Goal: Browse casually: Explore the website without a specific task or goal

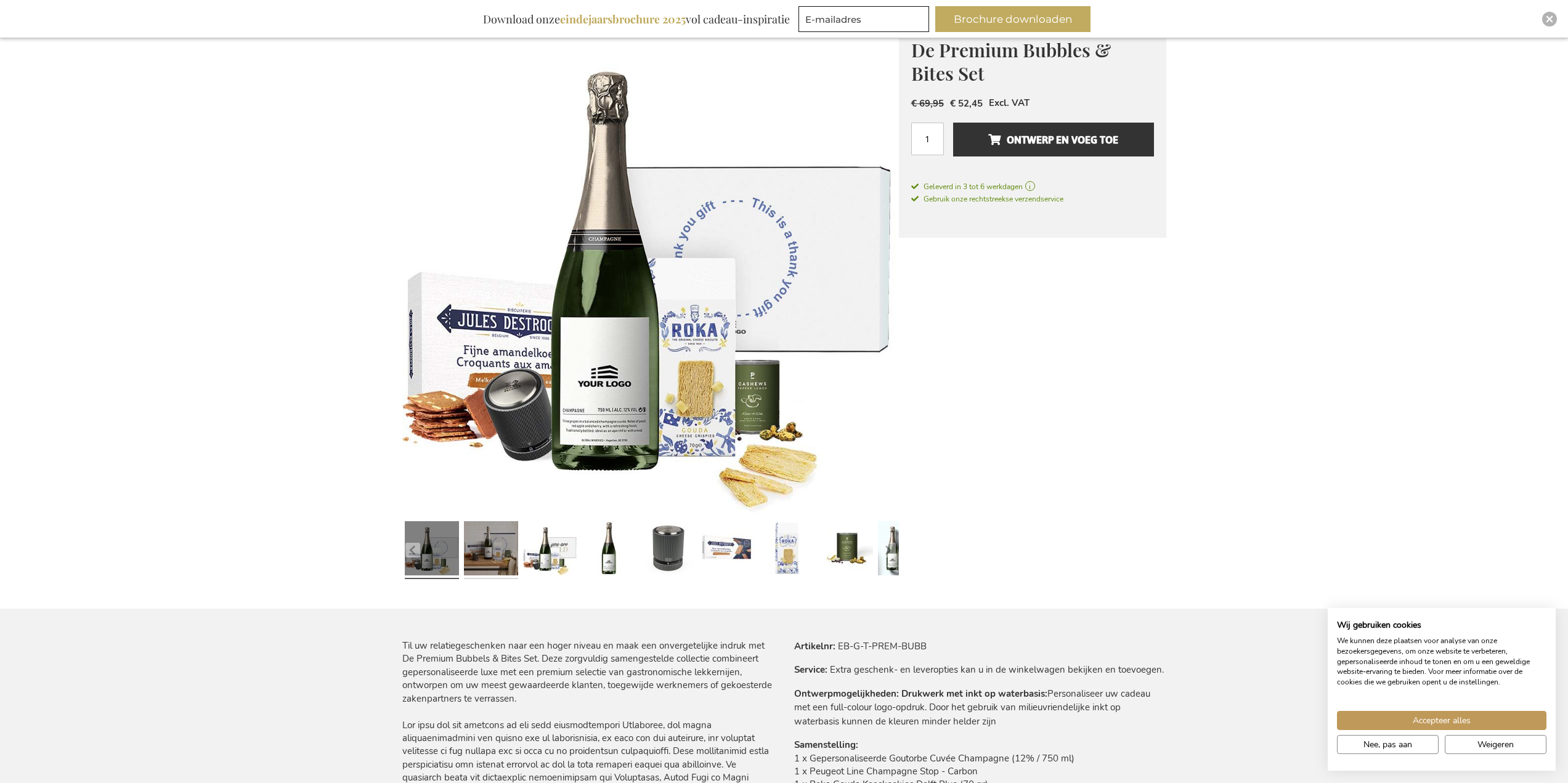
scroll to position [123, 0]
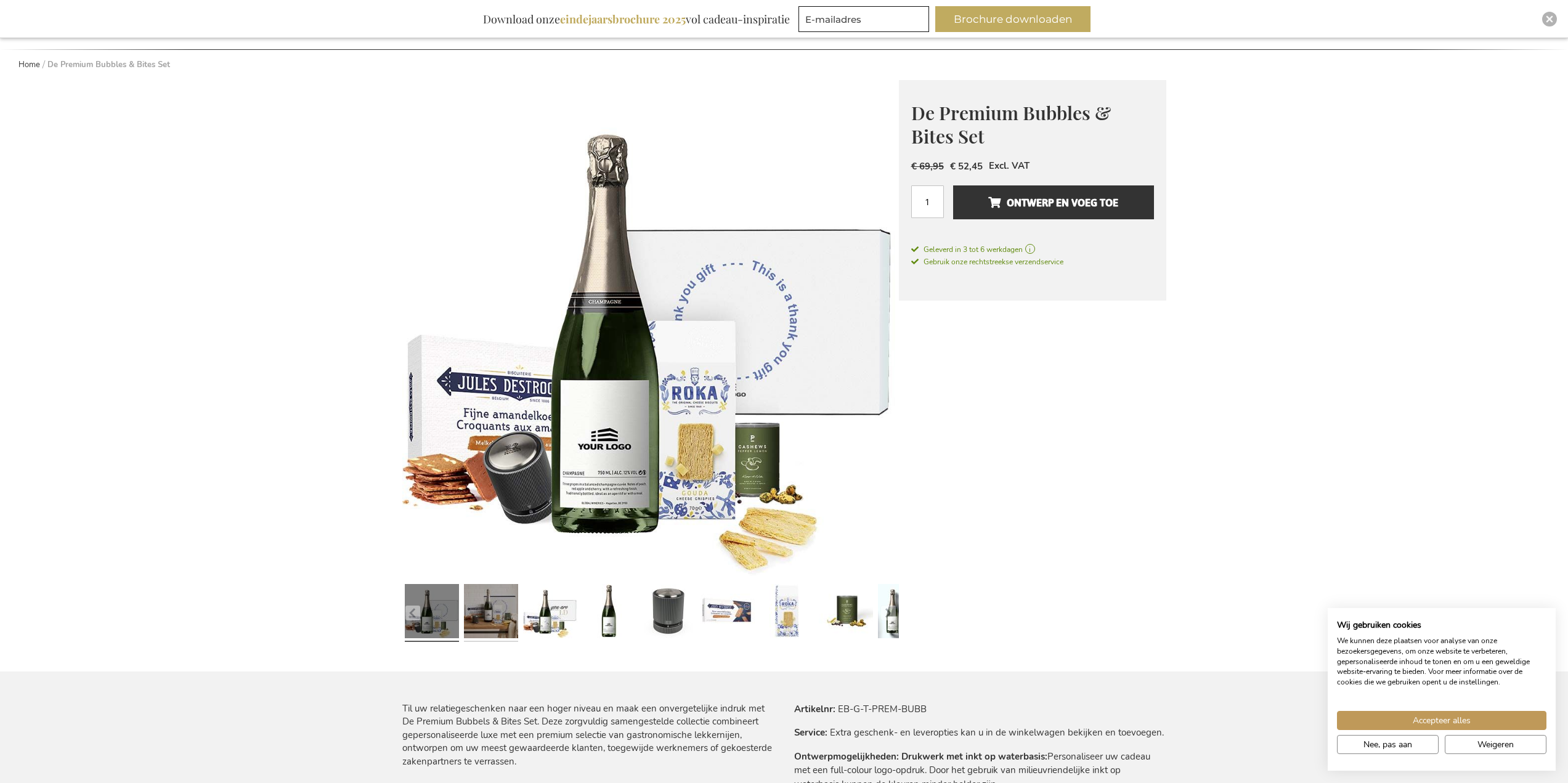
click at [495, 619] on link at bounding box center [491, 612] width 54 height 68
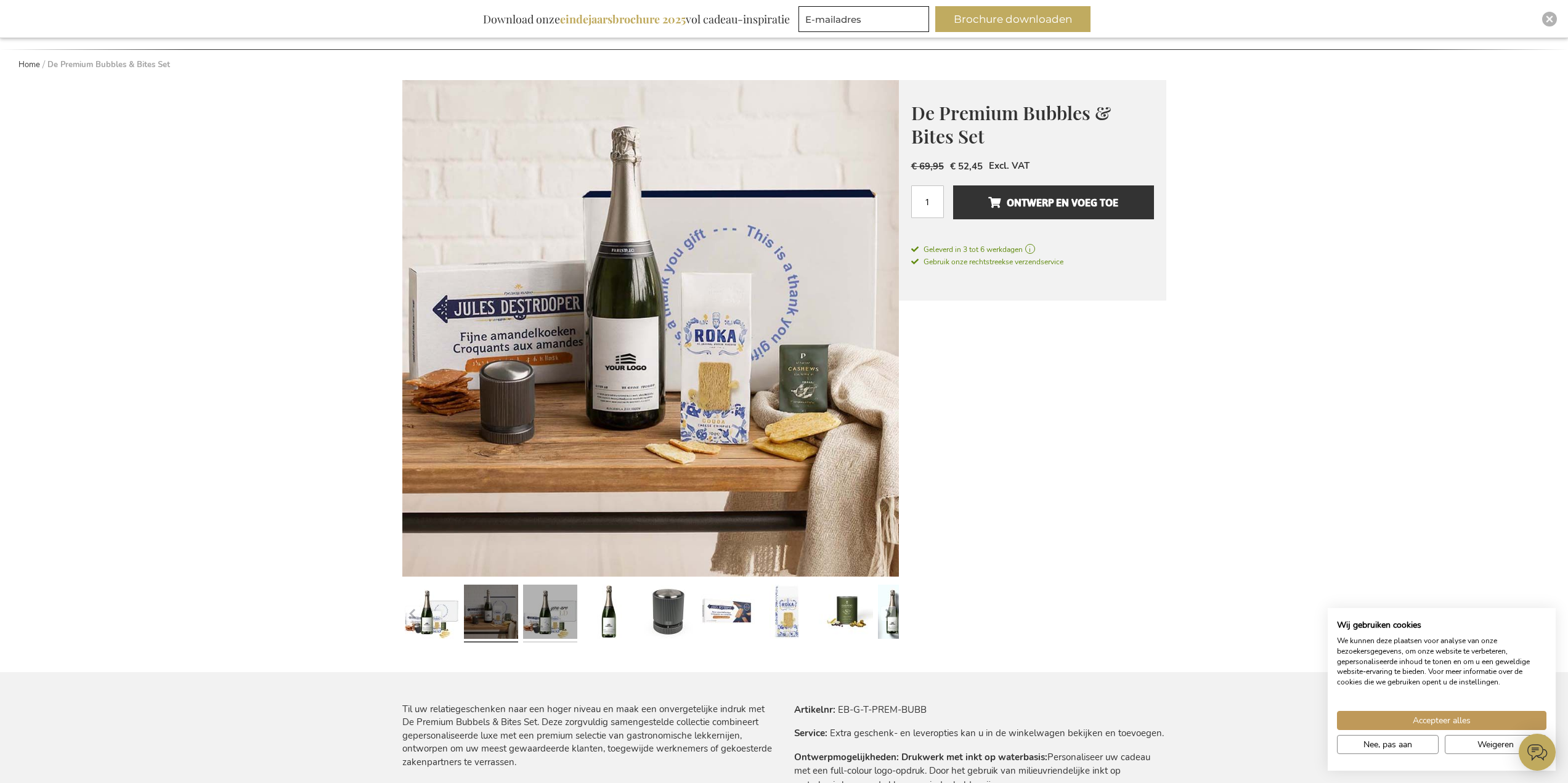
scroll to position [0, 0]
click at [539, 610] on link at bounding box center [550, 613] width 54 height 68
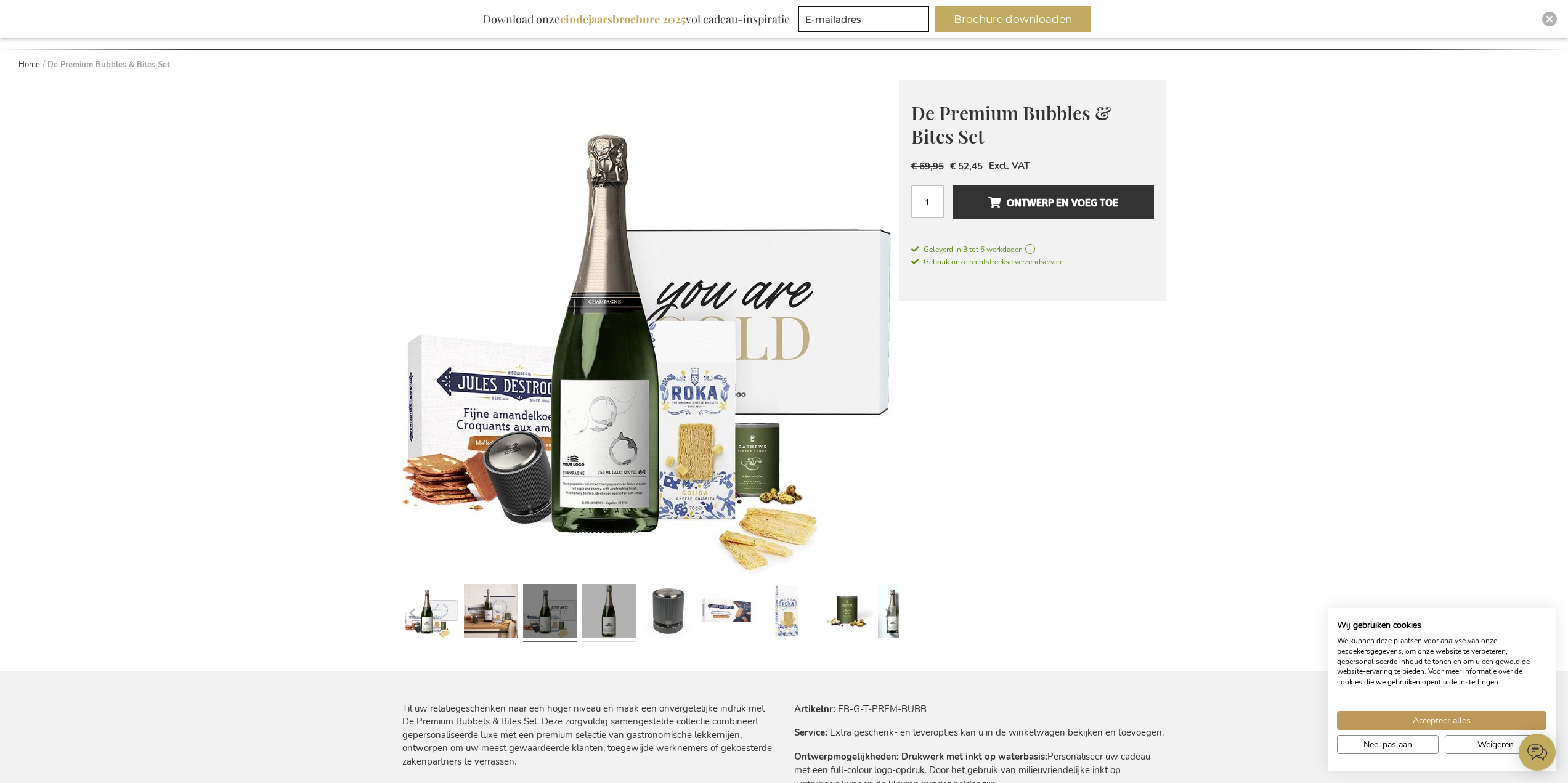
click at [594, 609] on link at bounding box center [609, 612] width 54 height 68
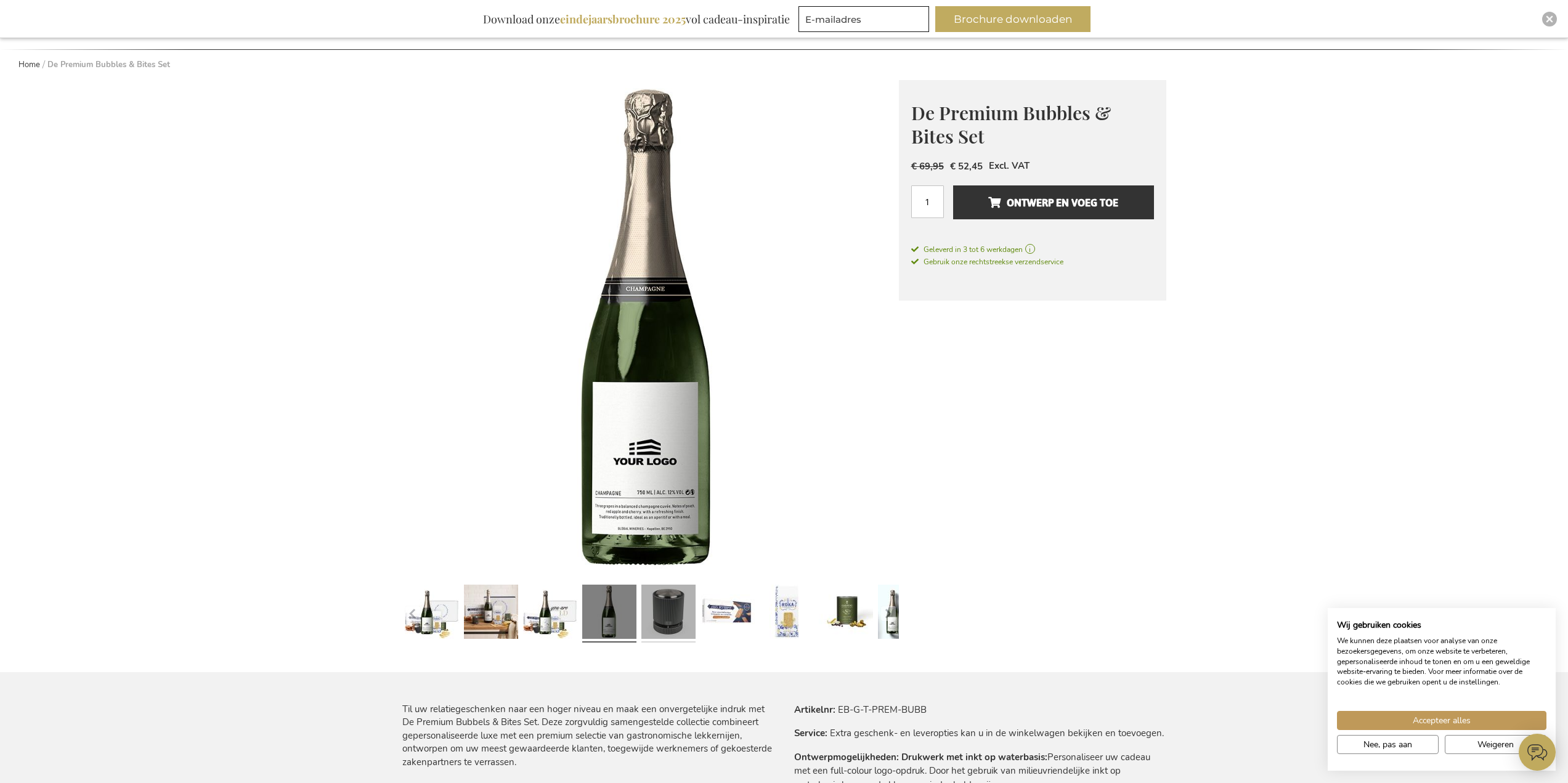
click at [661, 610] on link at bounding box center [668, 613] width 54 height 68
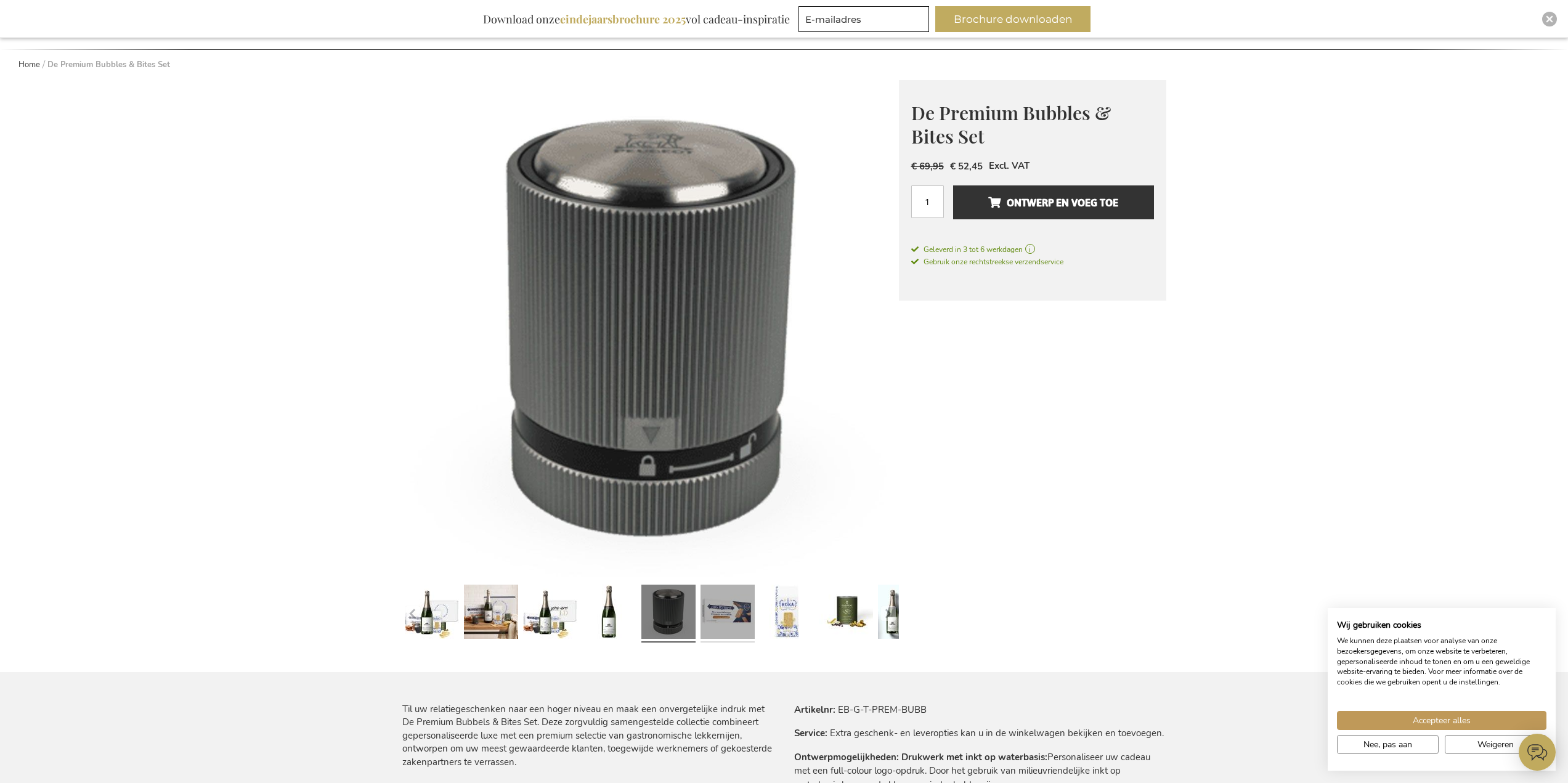
click at [721, 606] on link at bounding box center [727, 613] width 54 height 68
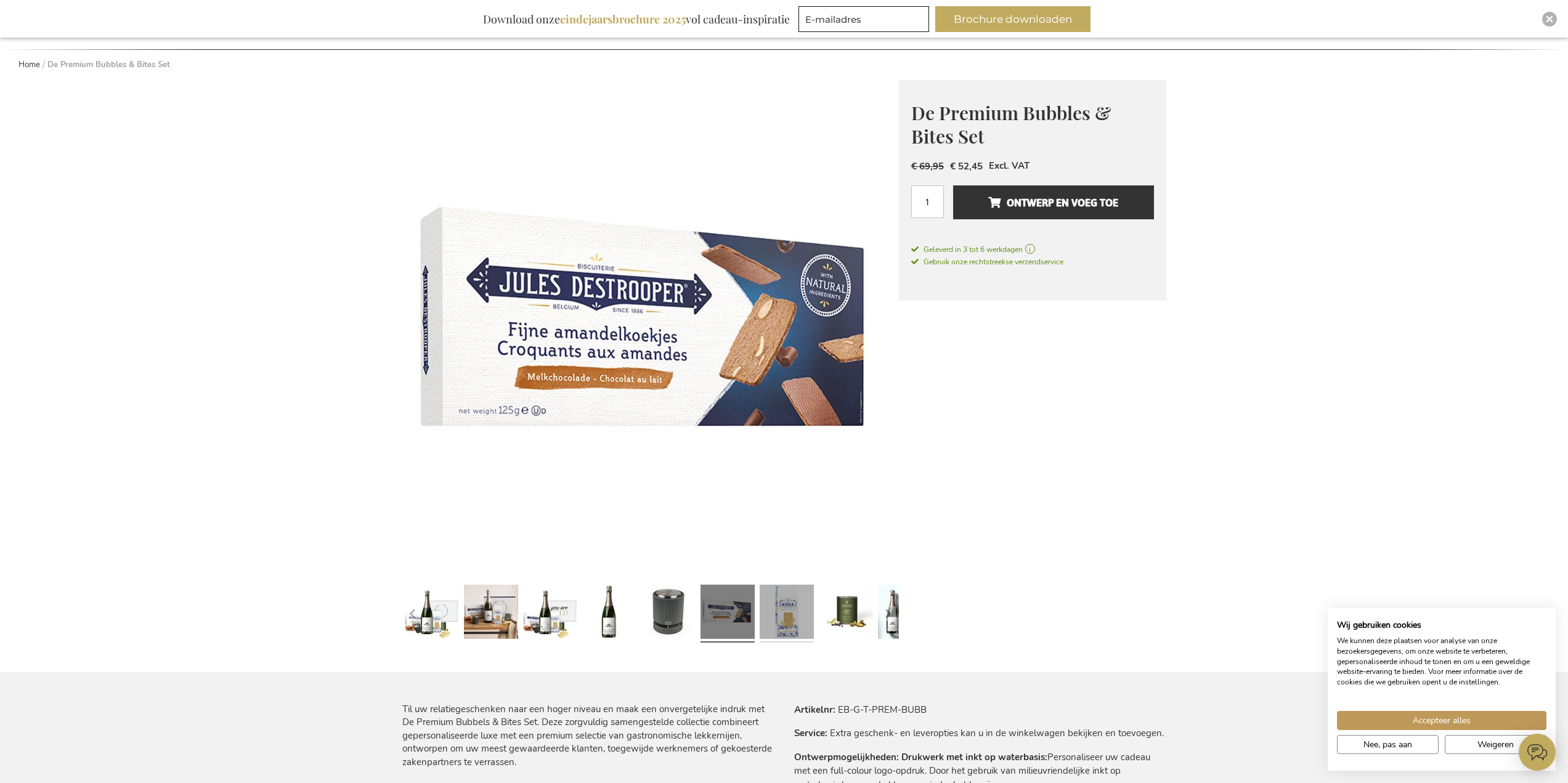
click at [784, 606] on link at bounding box center [786, 613] width 54 height 68
click at [788, 617] on link at bounding box center [786, 613] width 54 height 68
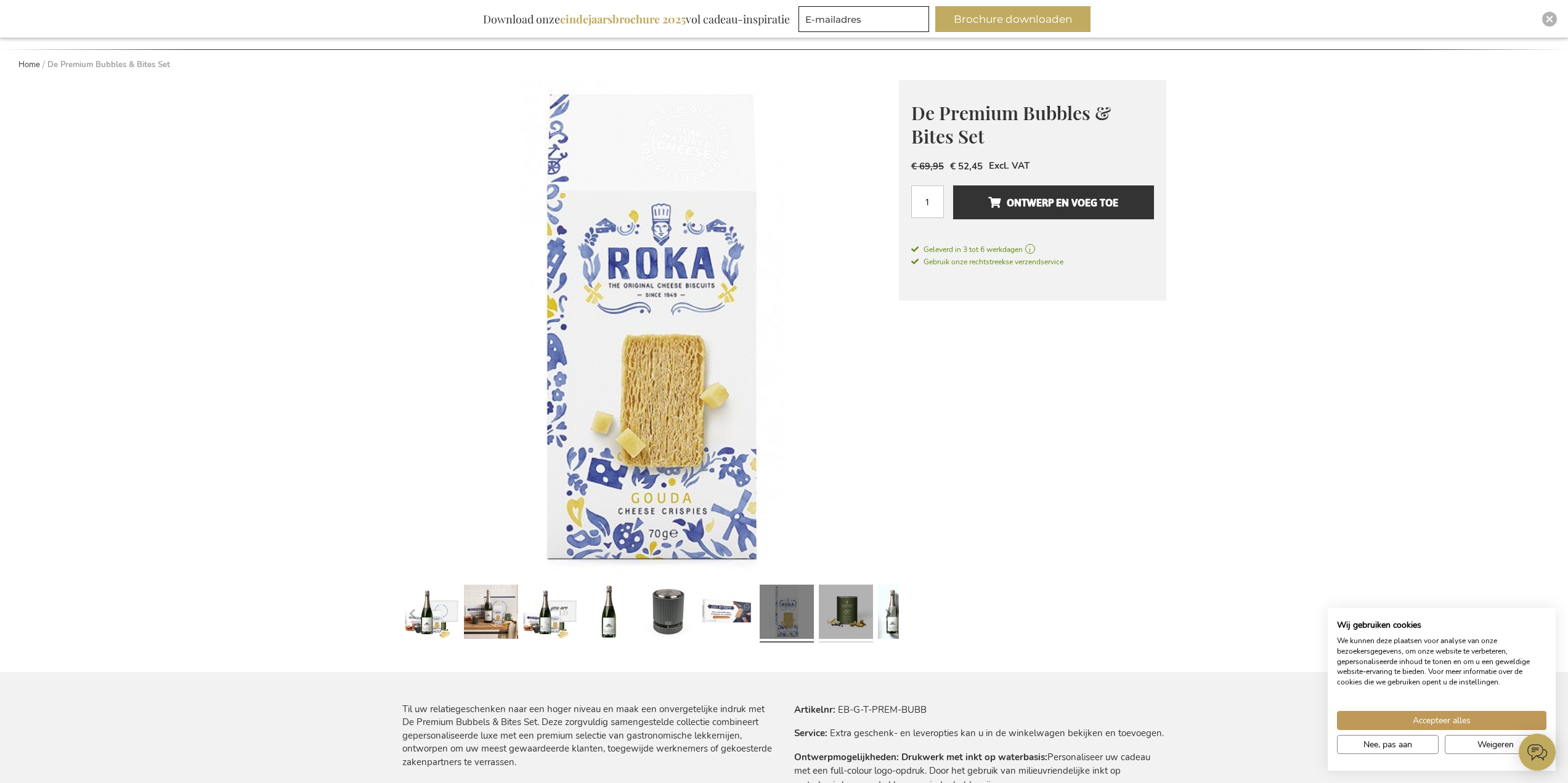
click at [842, 613] on link at bounding box center [846, 613] width 54 height 68
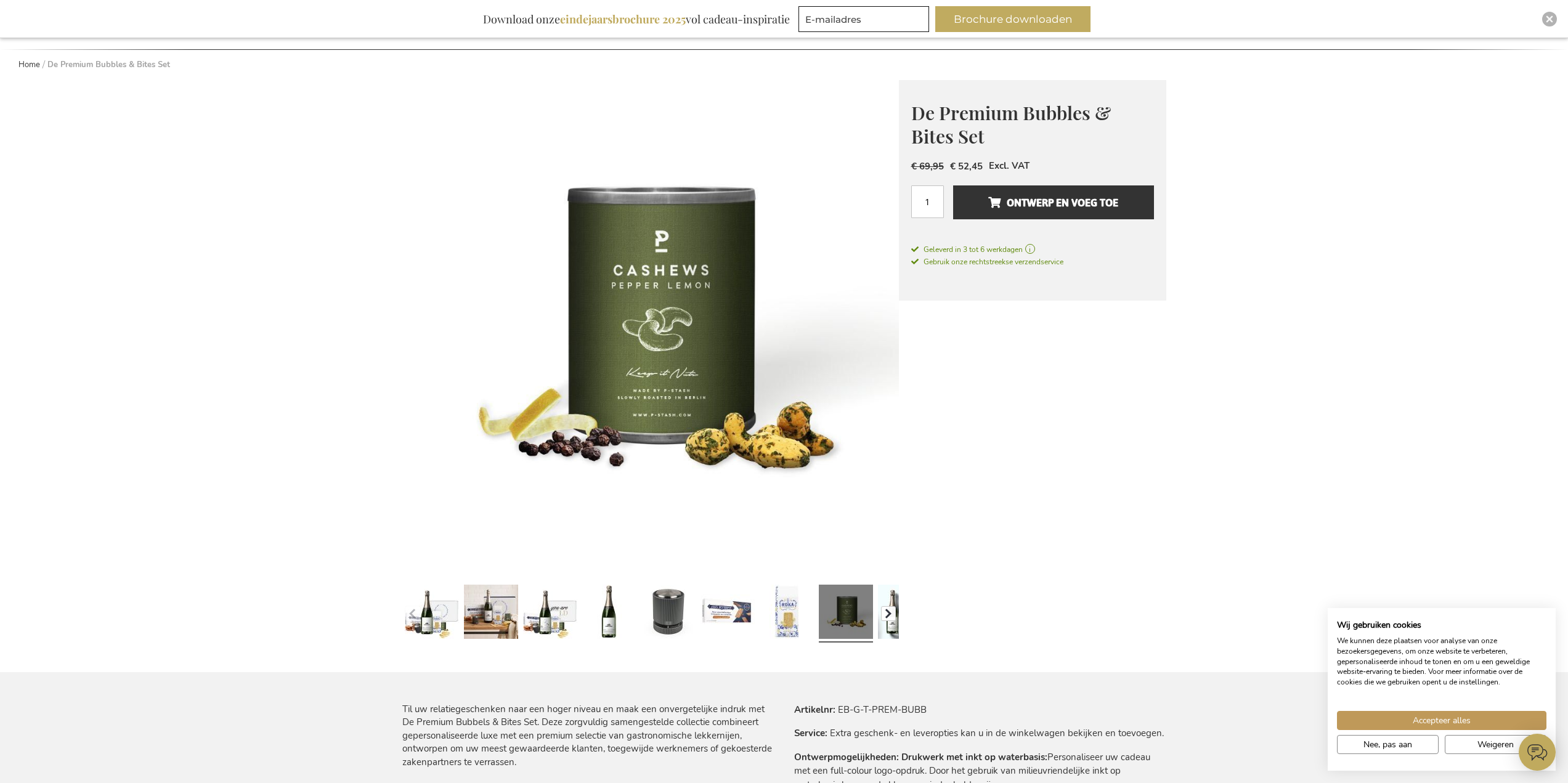
click at [884, 619] on button "button" at bounding box center [889, 614] width 15 height 15
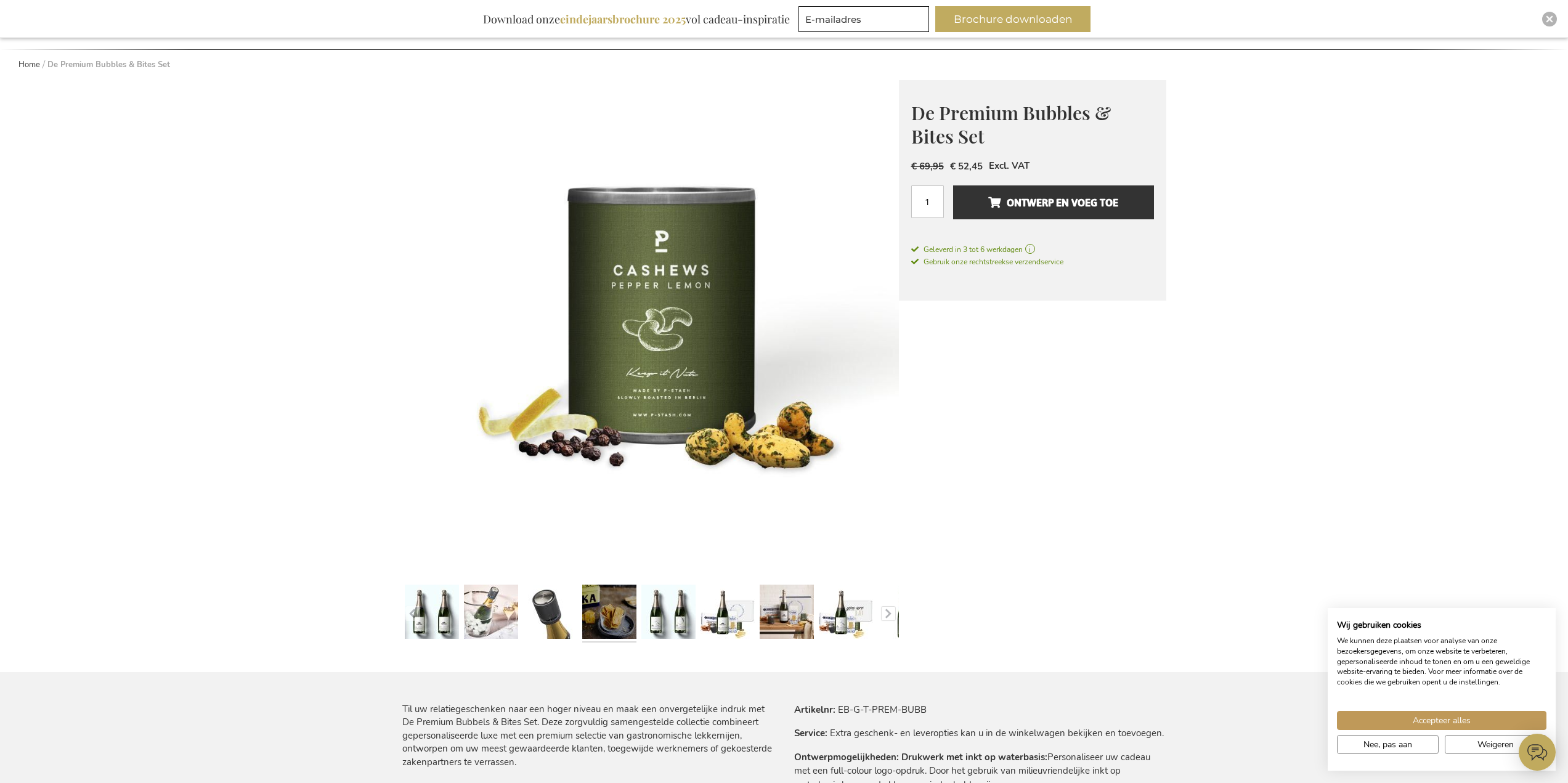
click at [621, 611] on link at bounding box center [609, 613] width 54 height 68
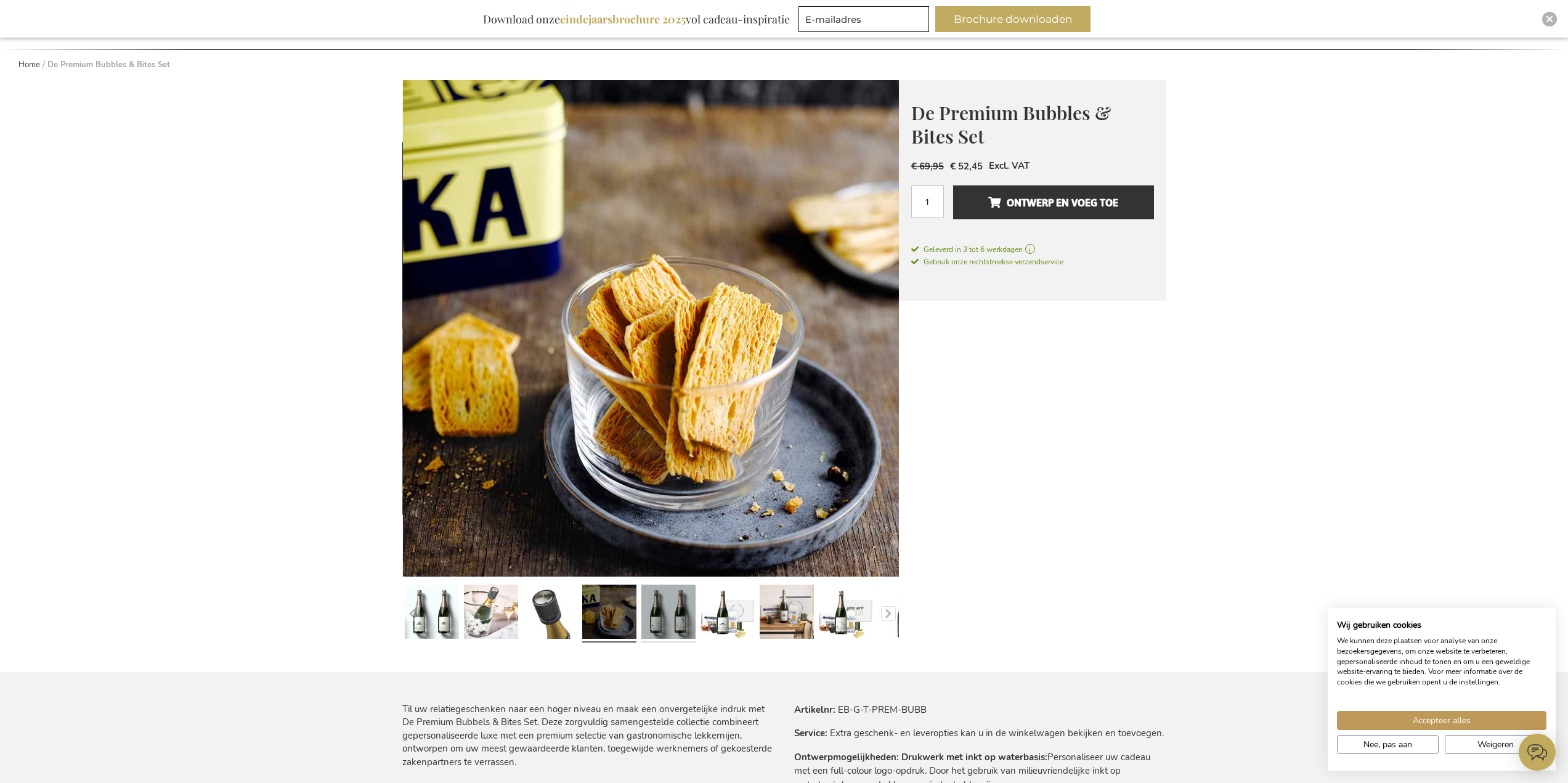
click at [674, 620] on link at bounding box center [668, 613] width 54 height 68
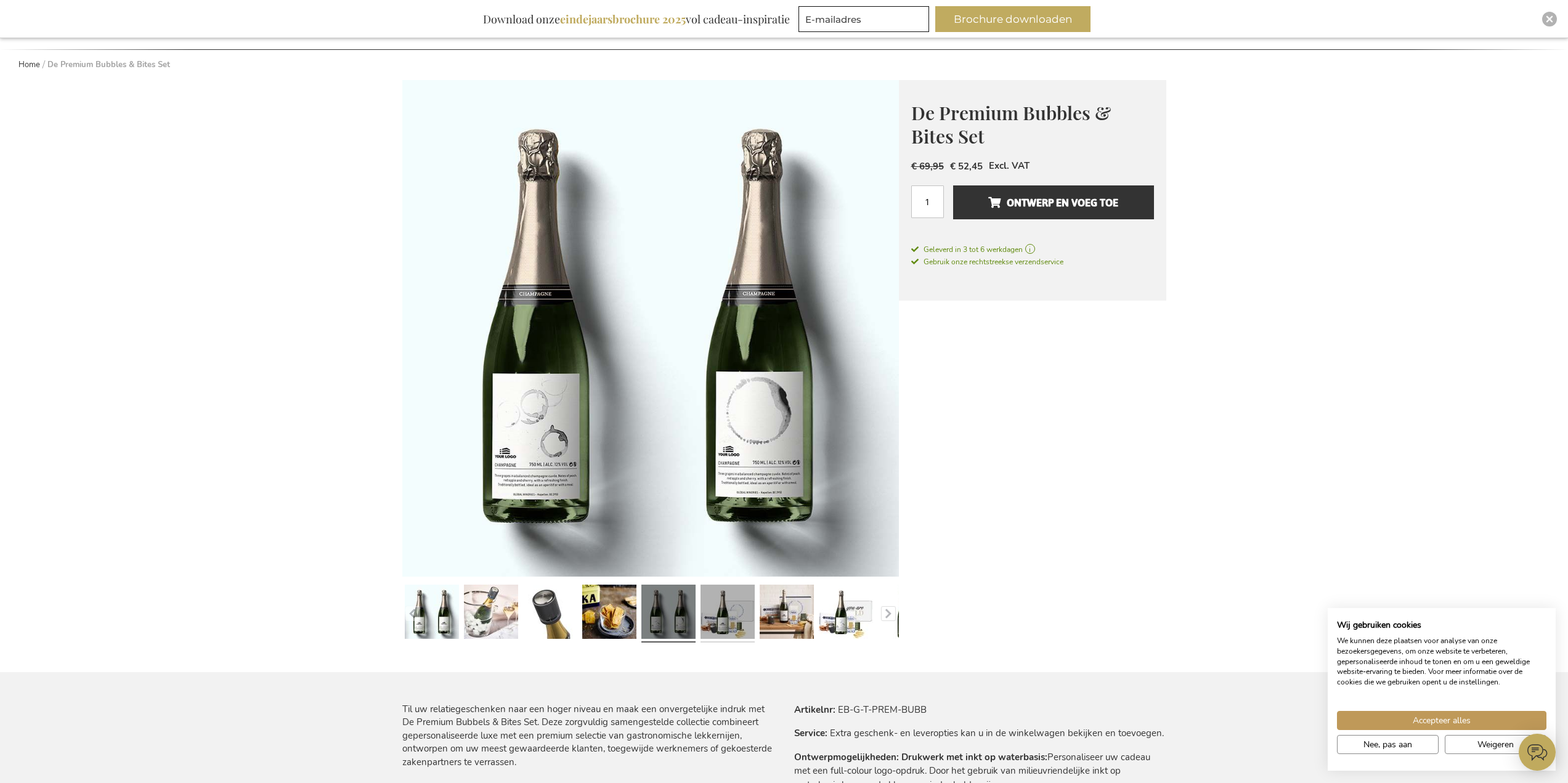
click at [718, 622] on link at bounding box center [727, 613] width 54 height 68
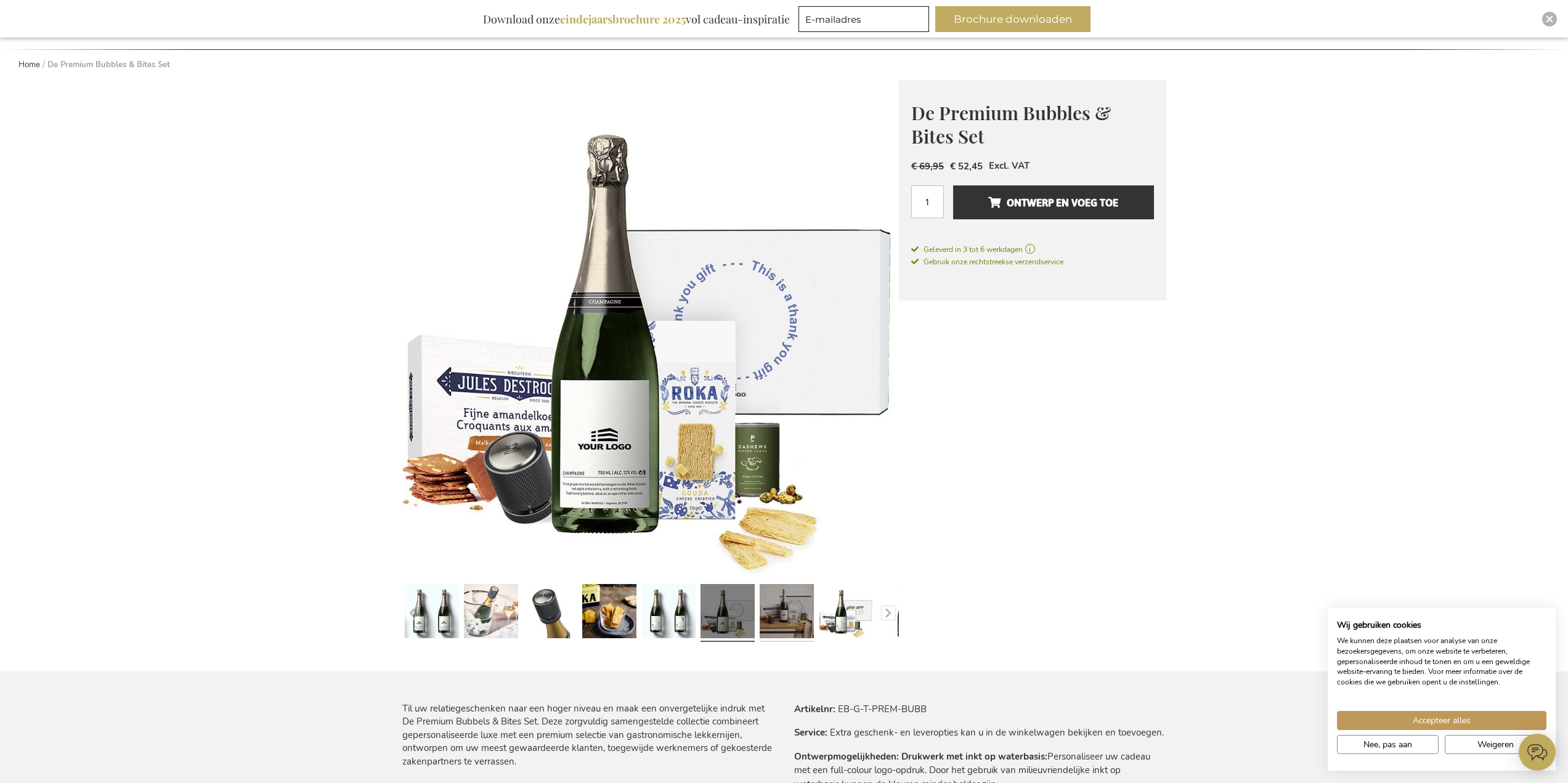
click at [770, 619] on link at bounding box center [786, 612] width 54 height 68
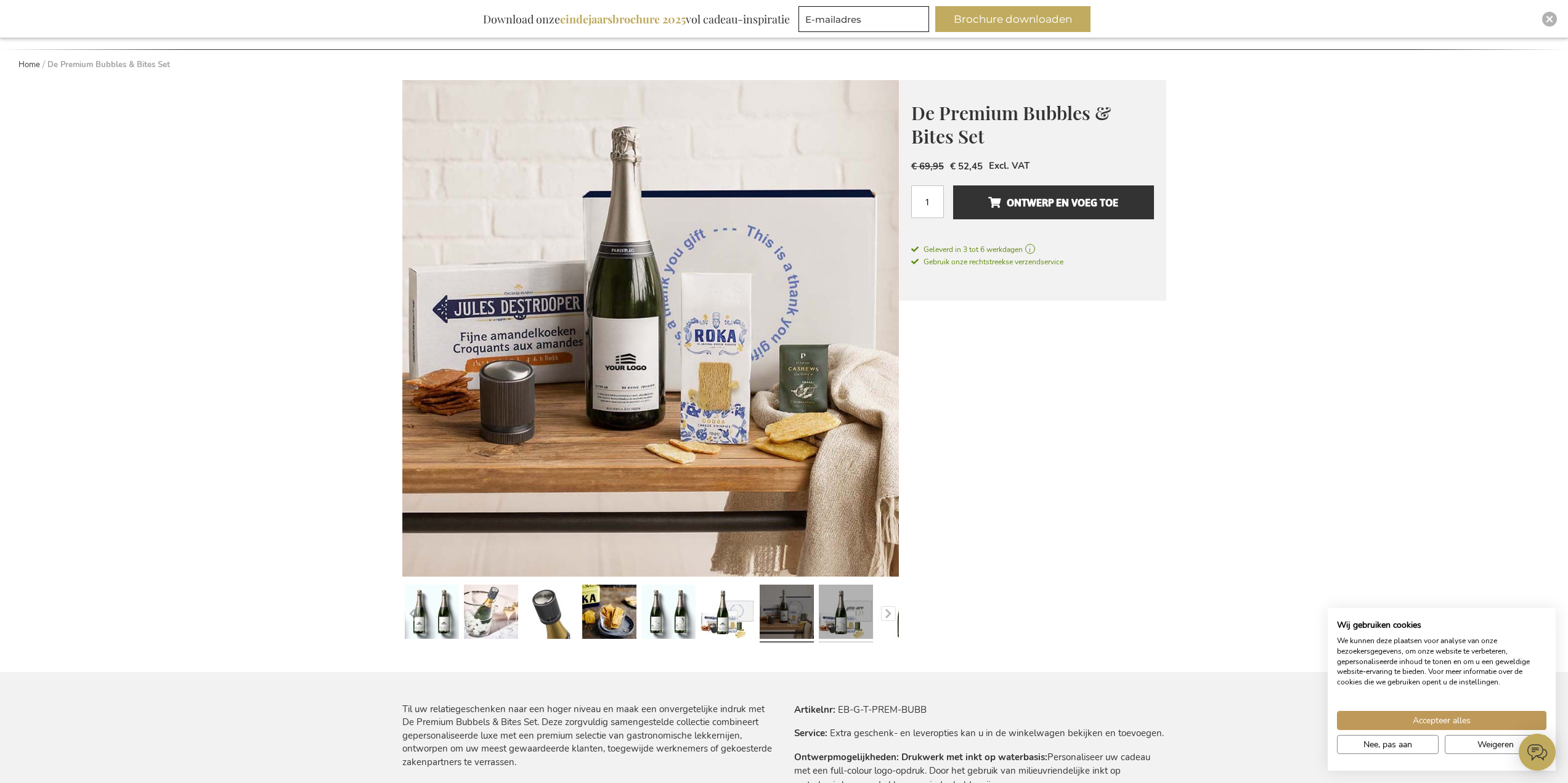
click at [843, 621] on link at bounding box center [846, 613] width 54 height 68
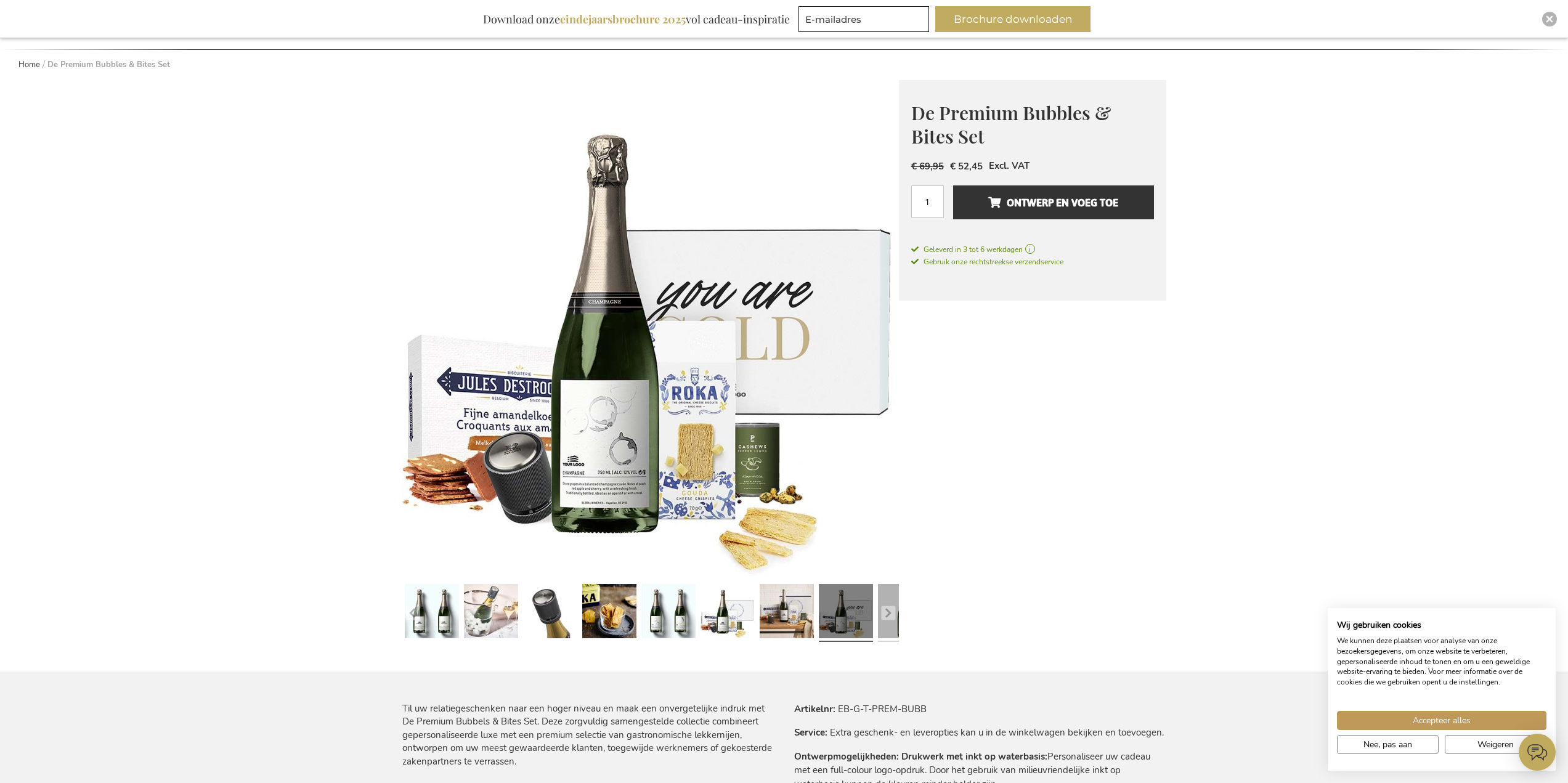
click at [882, 620] on link at bounding box center [905, 612] width 54 height 68
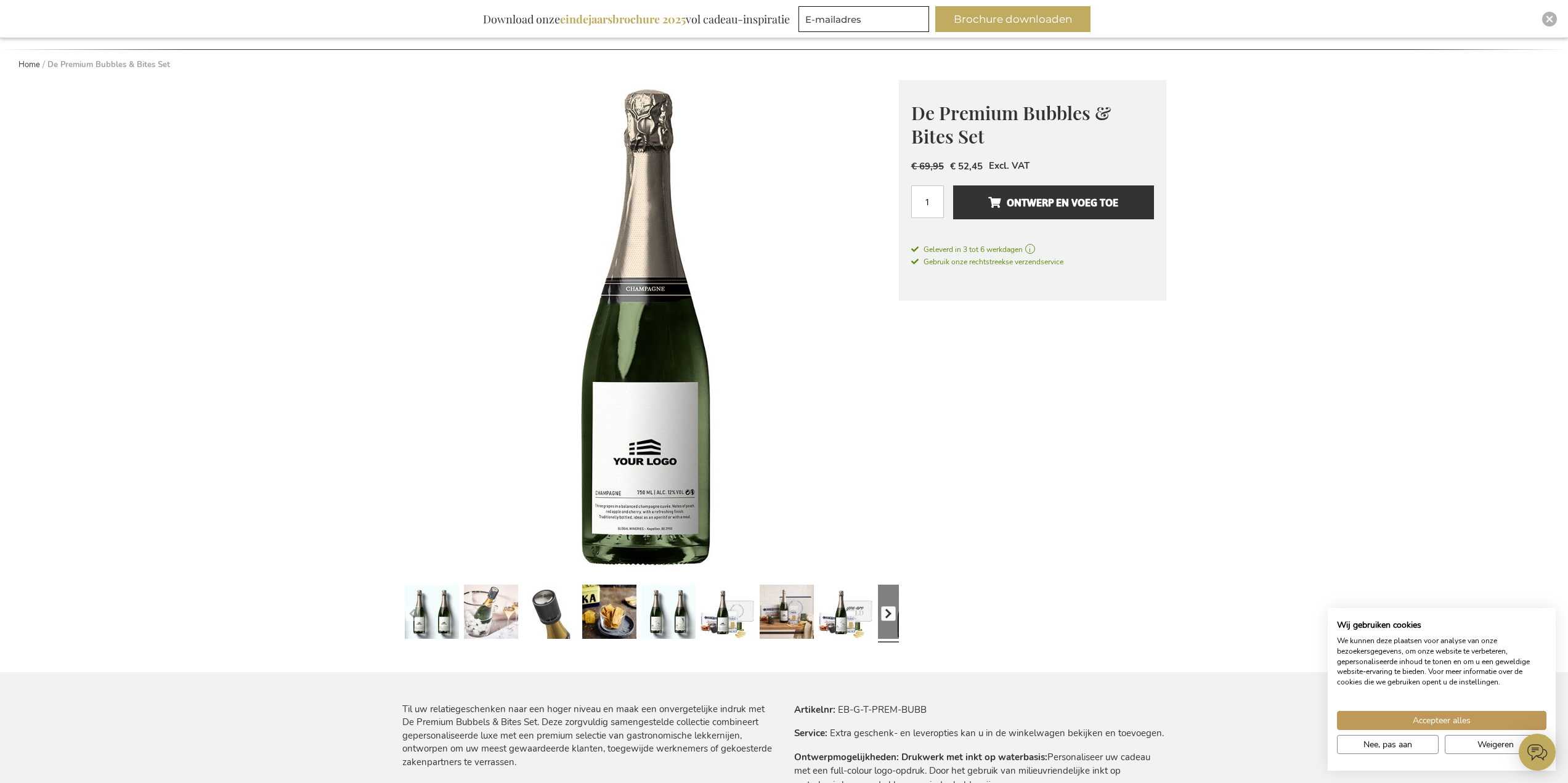
click at [890, 619] on button "button" at bounding box center [889, 614] width 15 height 15
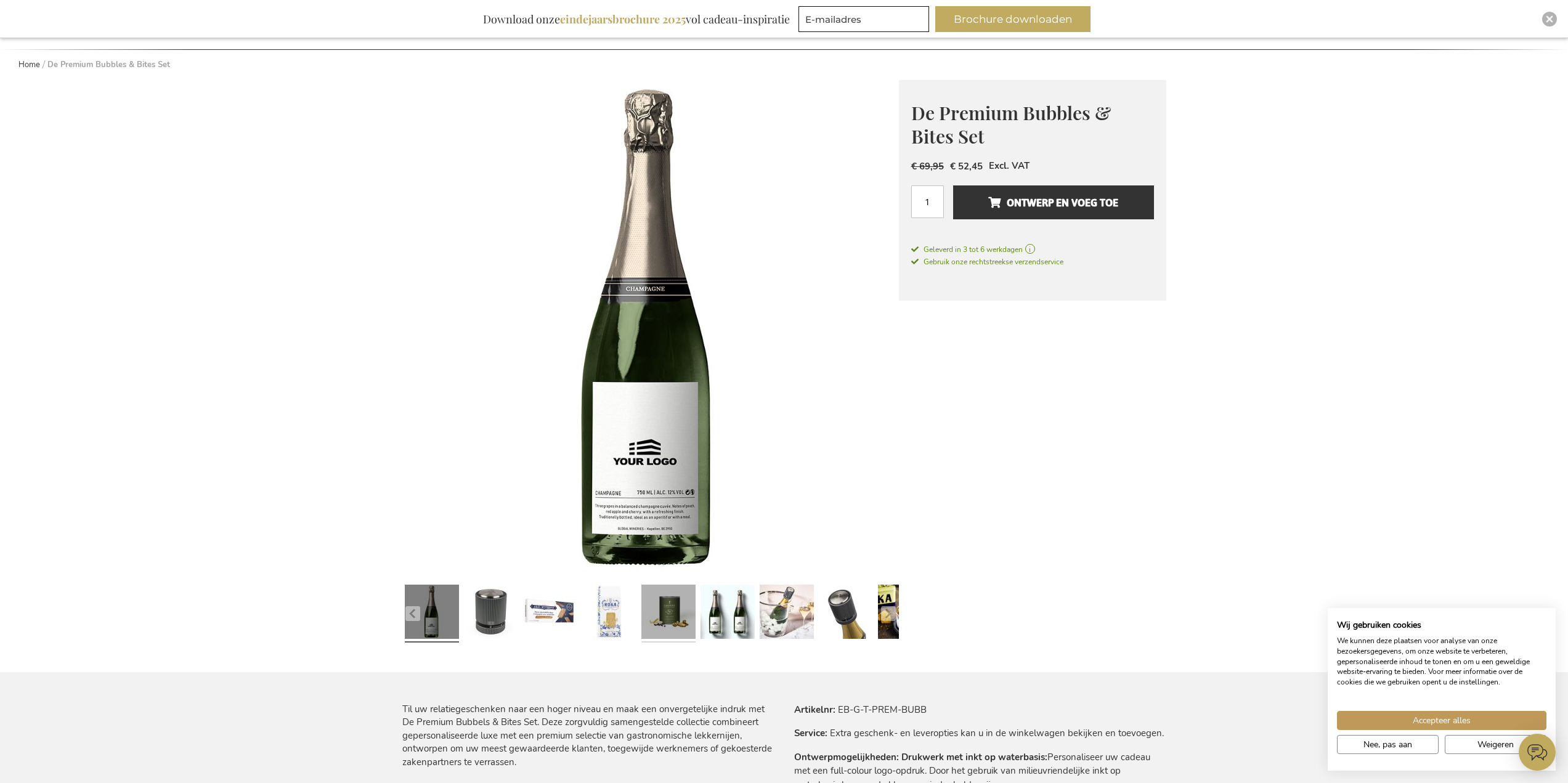
click at [678, 623] on link at bounding box center [668, 613] width 54 height 68
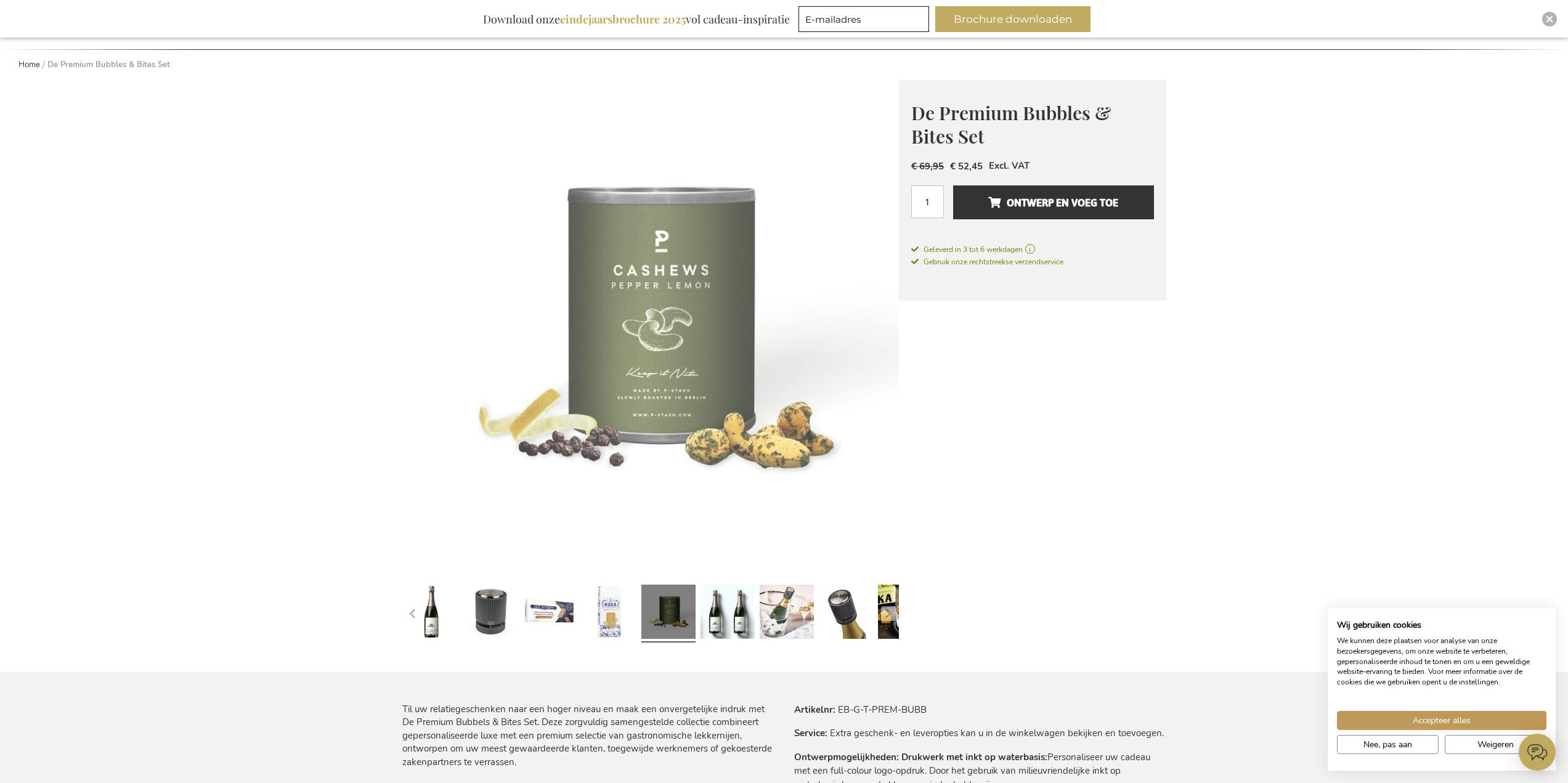
click at [815, 610] on div at bounding box center [786, 613] width 59 height 68
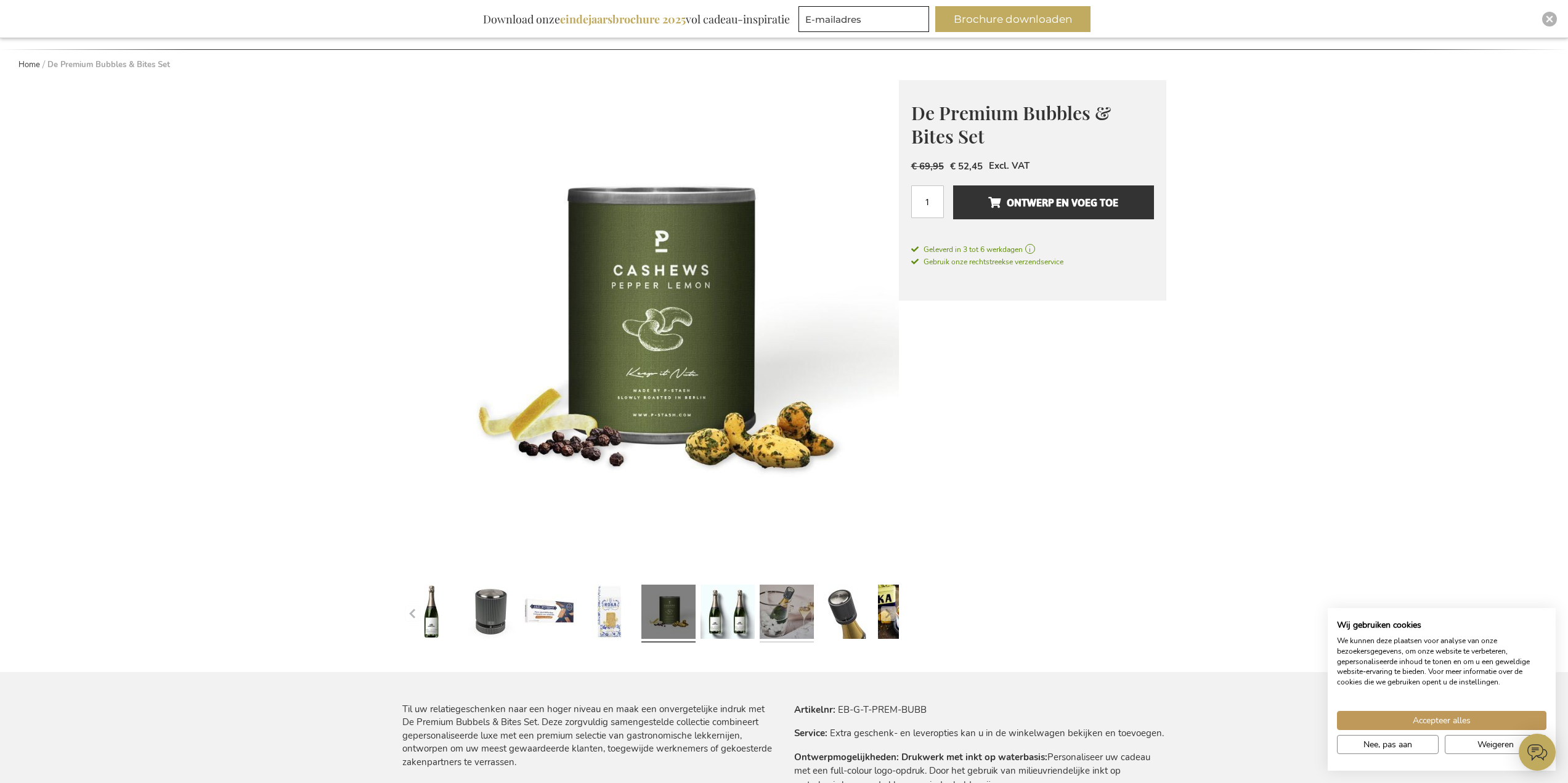
click at [781, 613] on link at bounding box center [786, 613] width 54 height 68
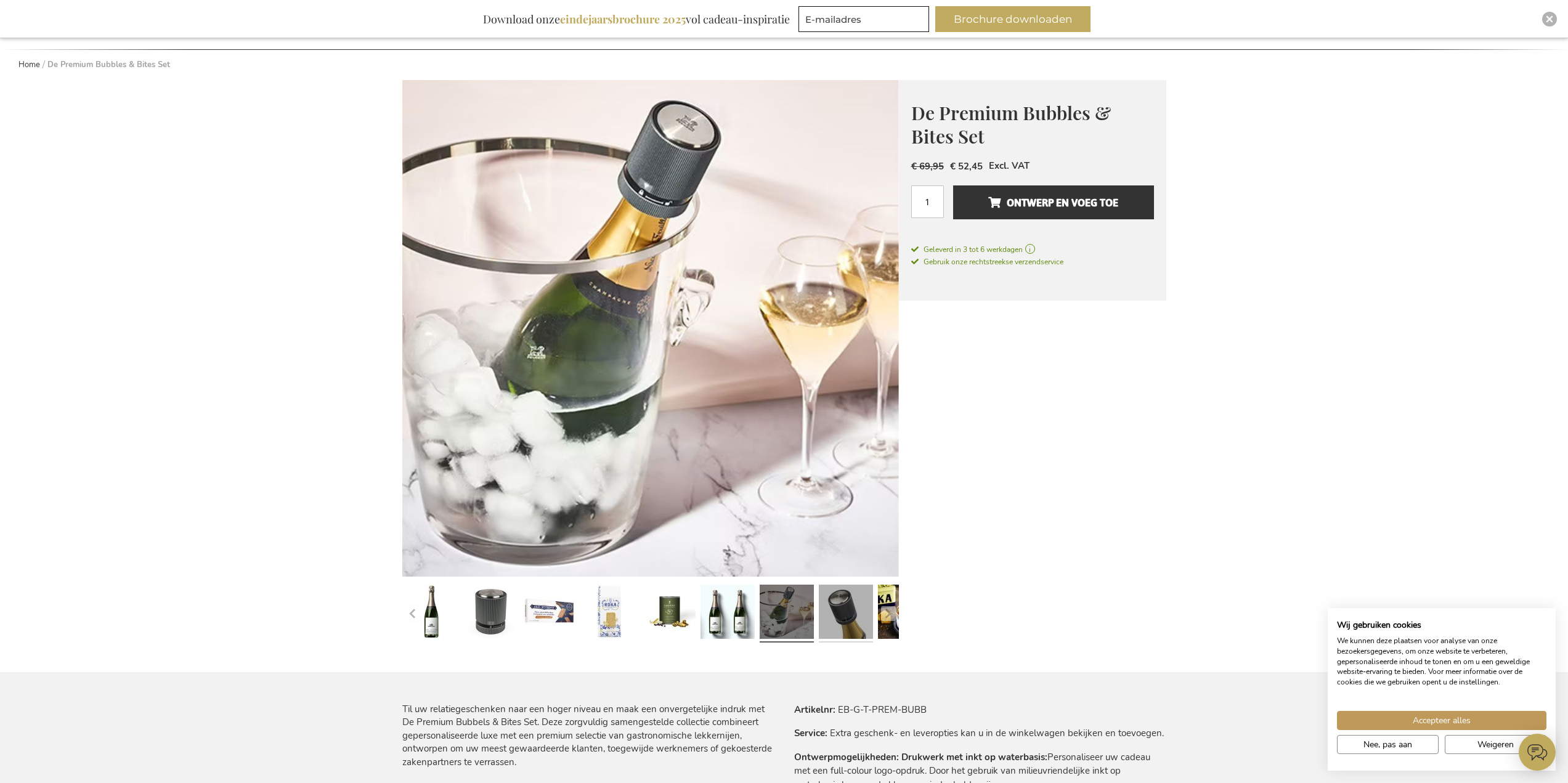
click at [860, 614] on link at bounding box center [846, 613] width 54 height 68
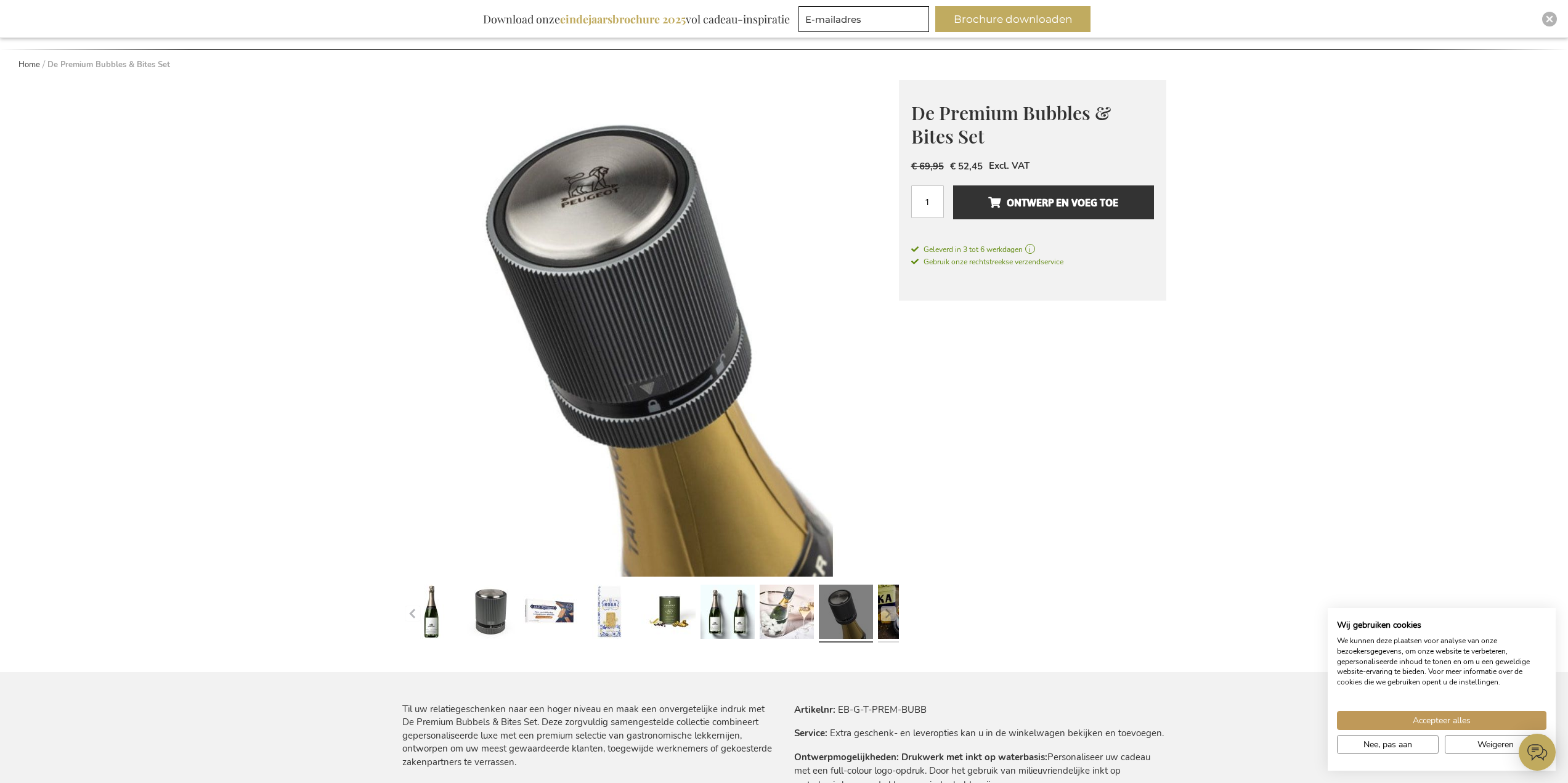
click at [879, 617] on link at bounding box center [905, 613] width 54 height 68
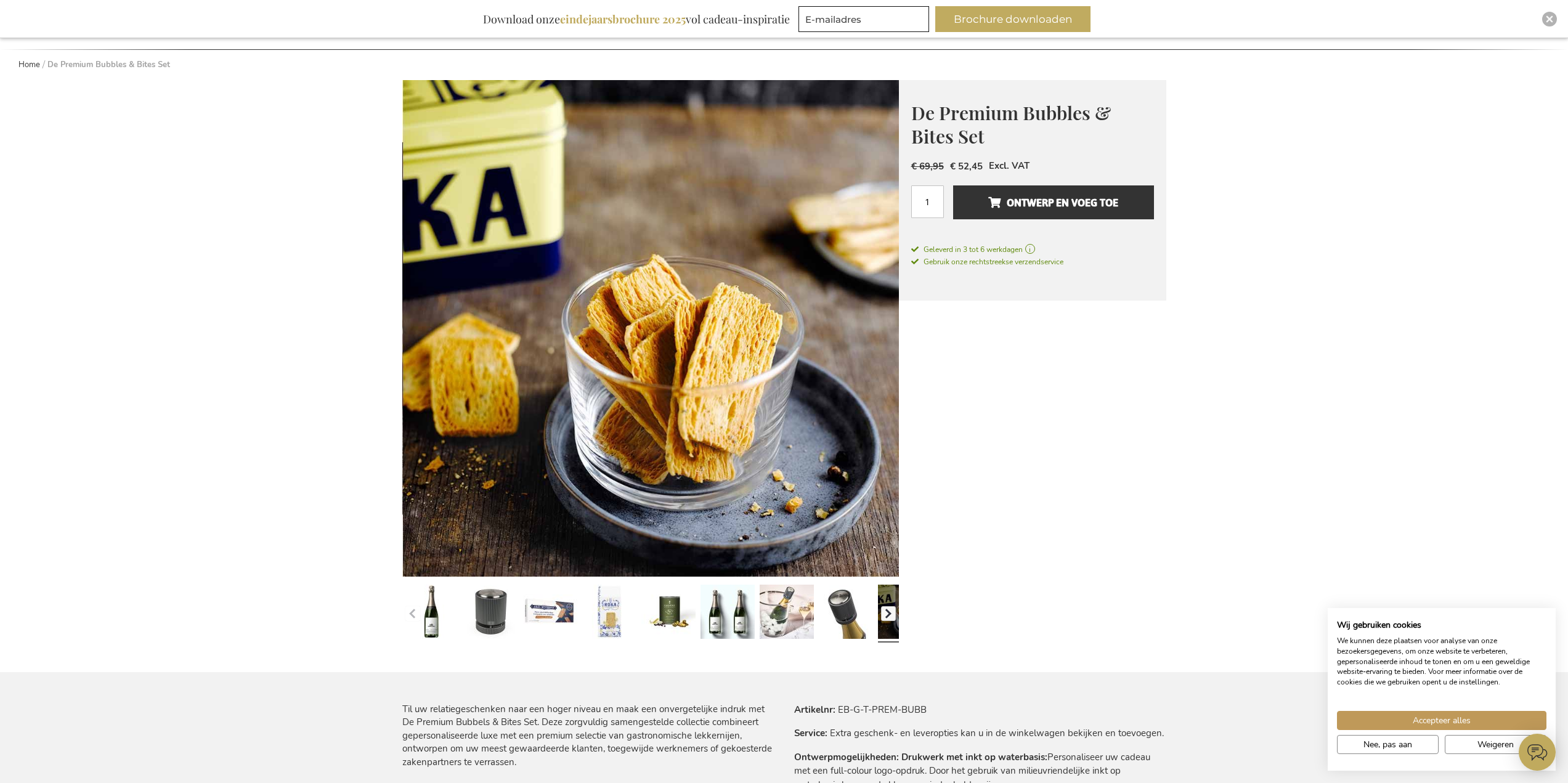
click at [890, 614] on button "button" at bounding box center [889, 614] width 15 height 15
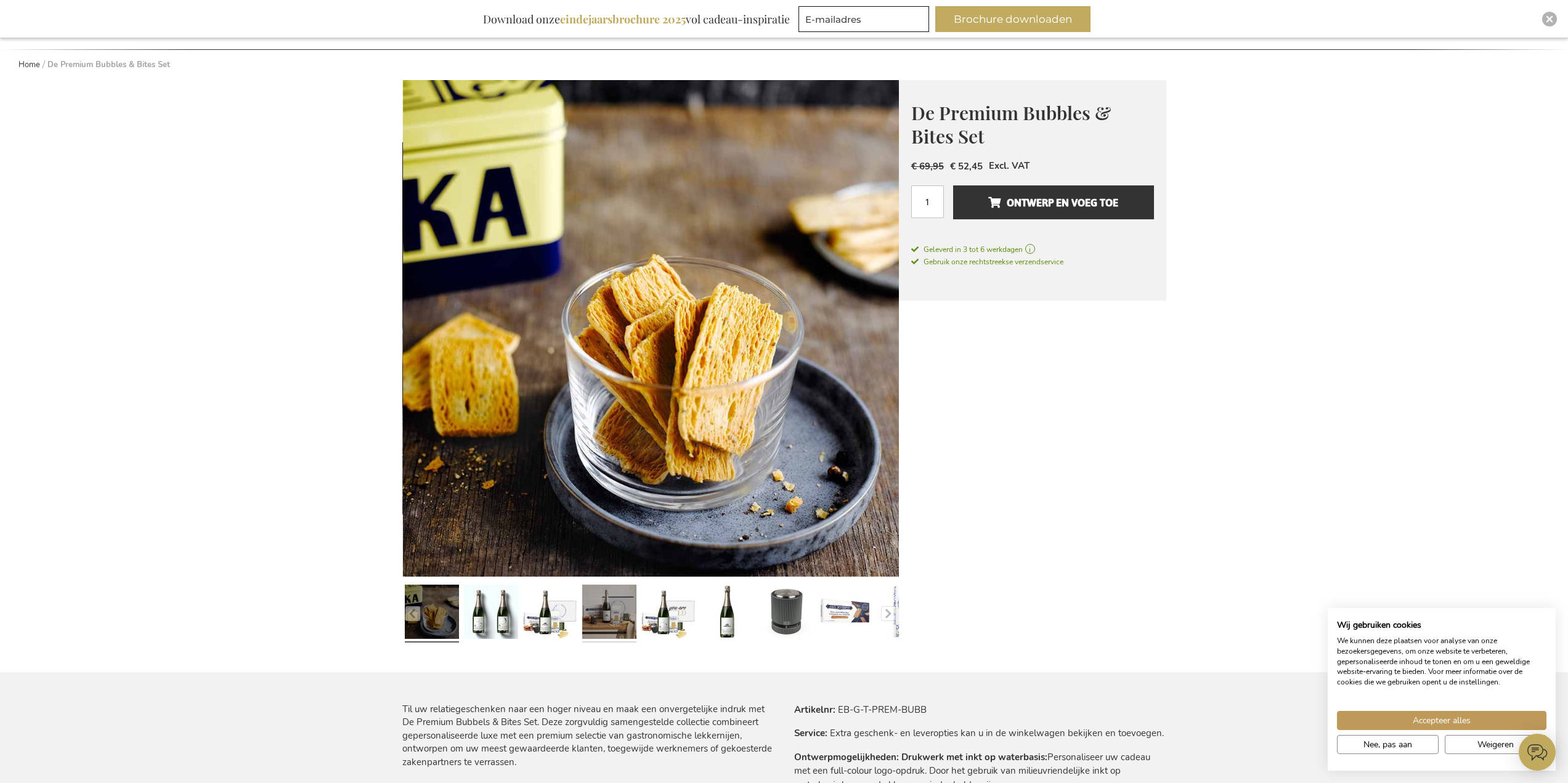
click at [636, 609] on link at bounding box center [609, 613] width 54 height 68
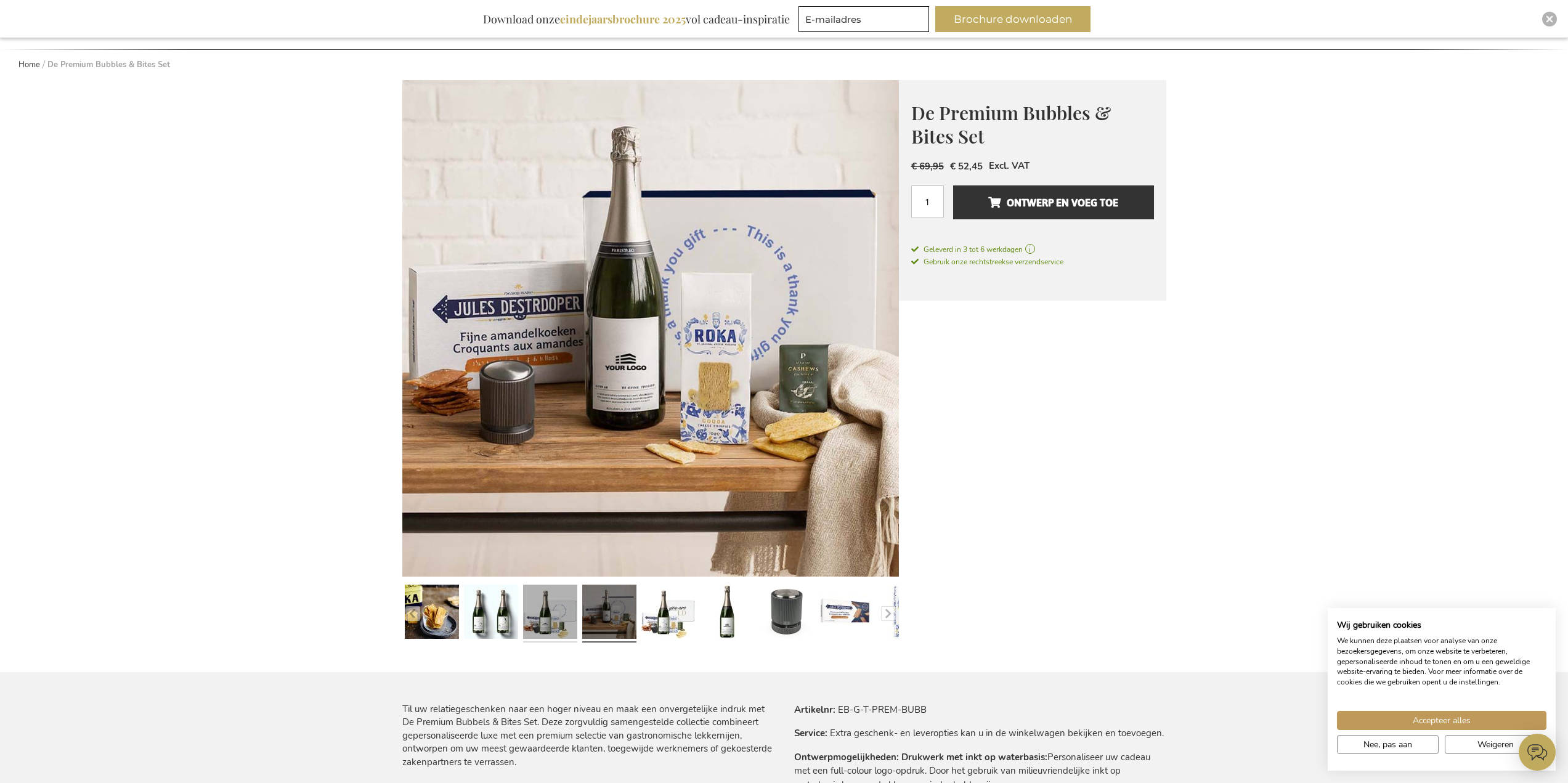
click at [533, 614] on link at bounding box center [550, 613] width 54 height 68
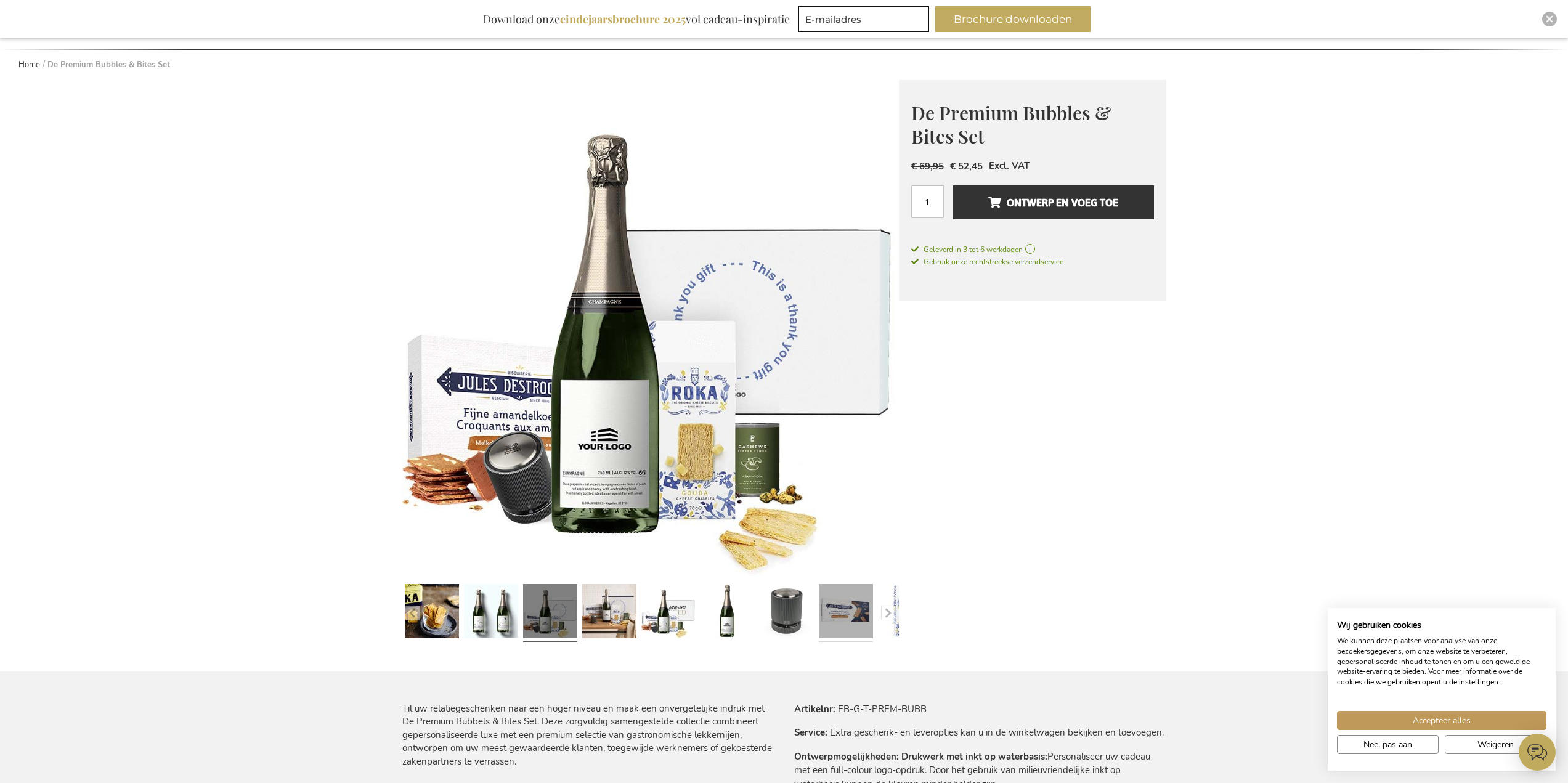
click at [828, 602] on link at bounding box center [846, 612] width 54 height 68
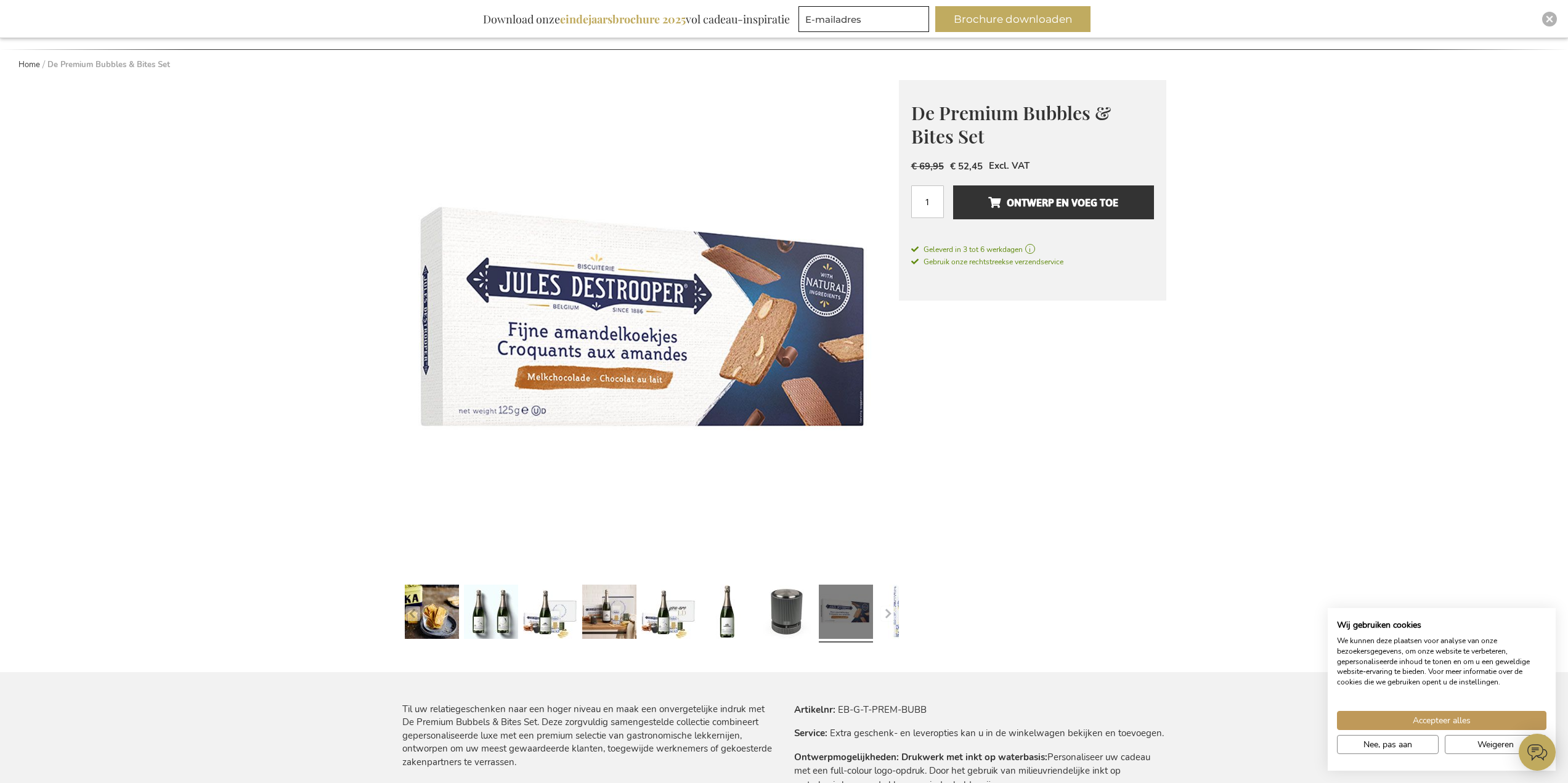
click at [646, 372] on img at bounding box center [651, 329] width 497 height 497
